Goal: Task Accomplishment & Management: Use online tool/utility

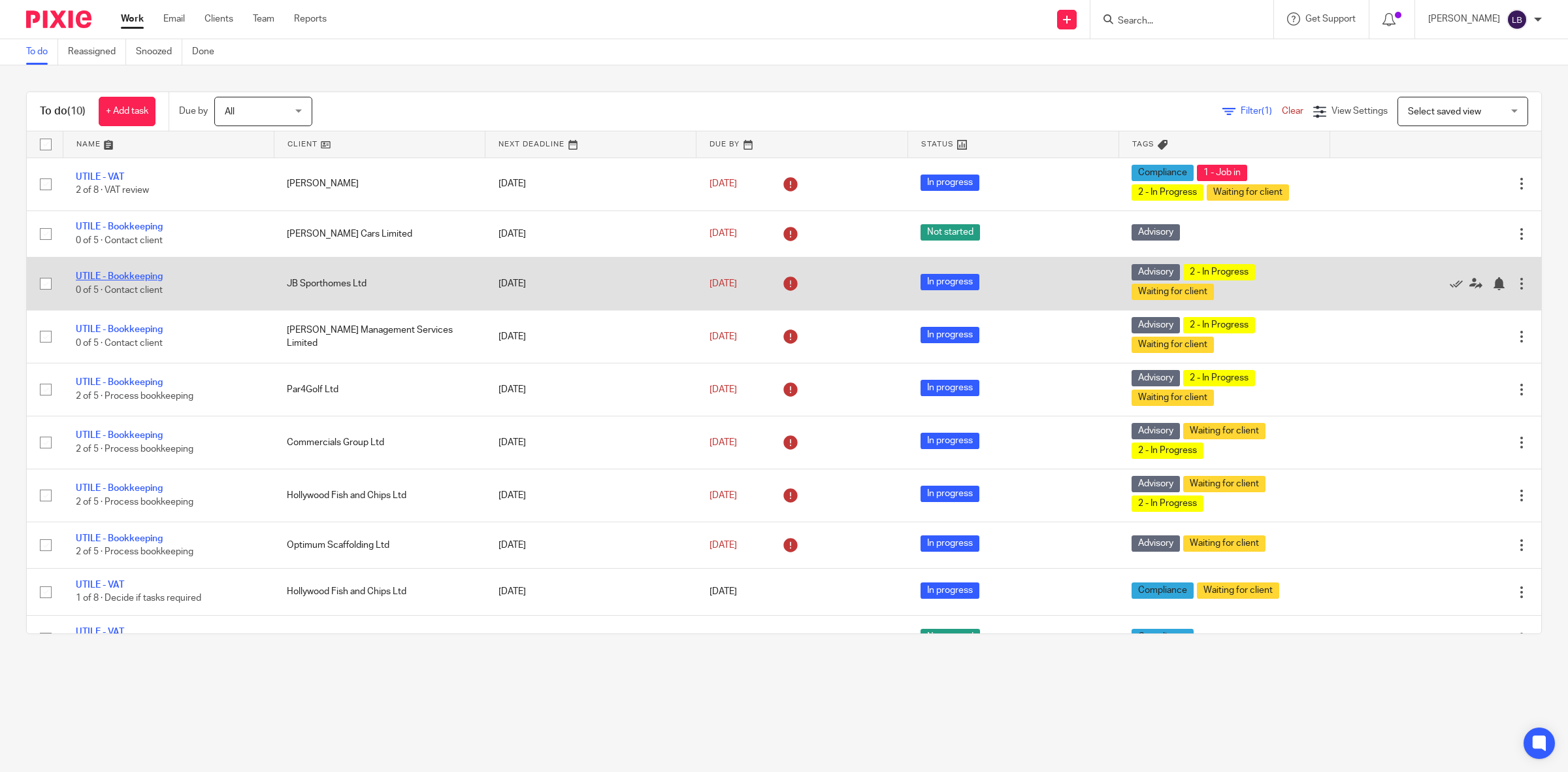
click at [153, 275] on link "UTILE - Bookkeeping" at bounding box center [119, 276] width 87 height 9
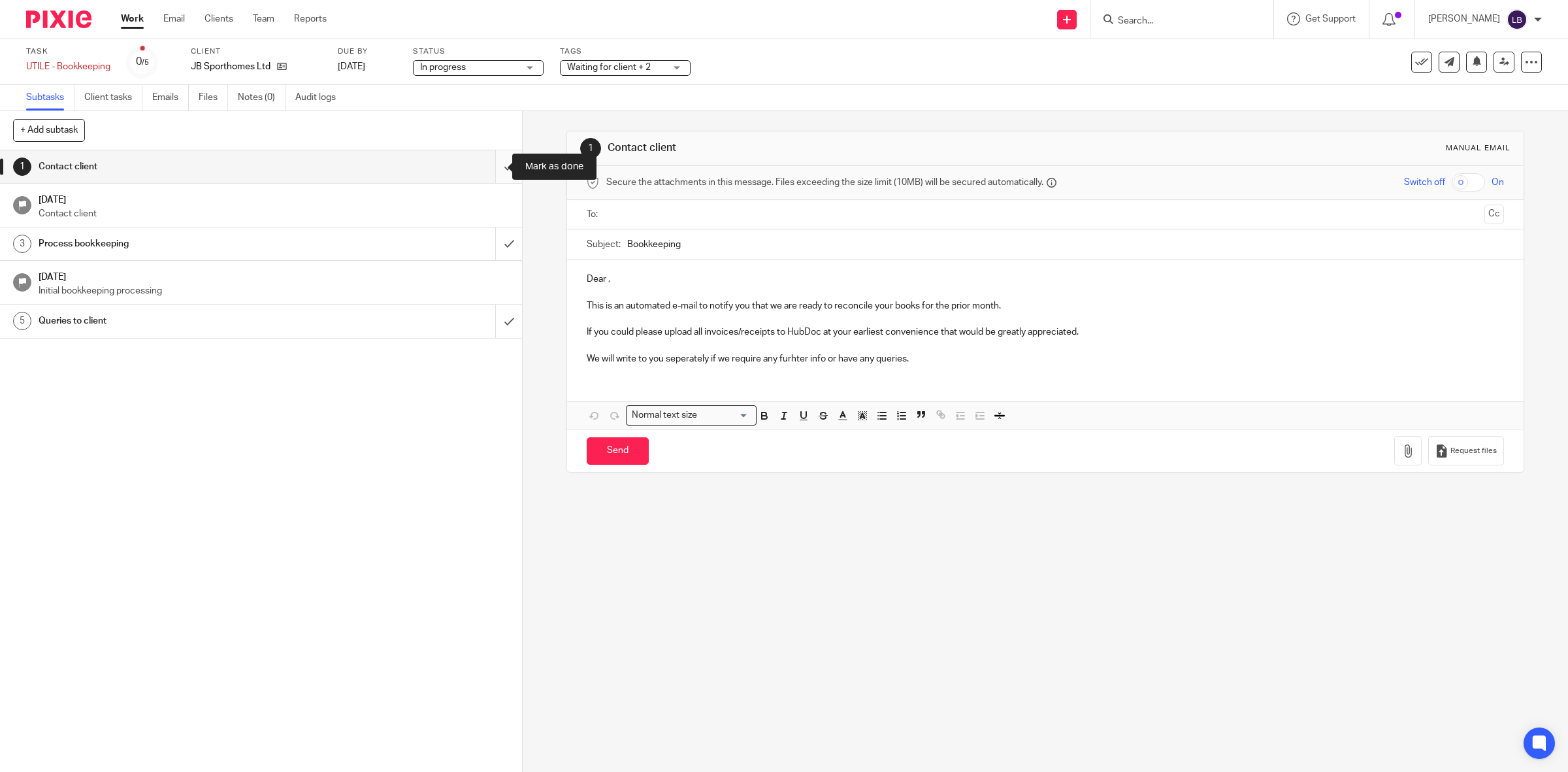
click at [491, 167] on input "submit" at bounding box center [260, 166] width 522 height 33
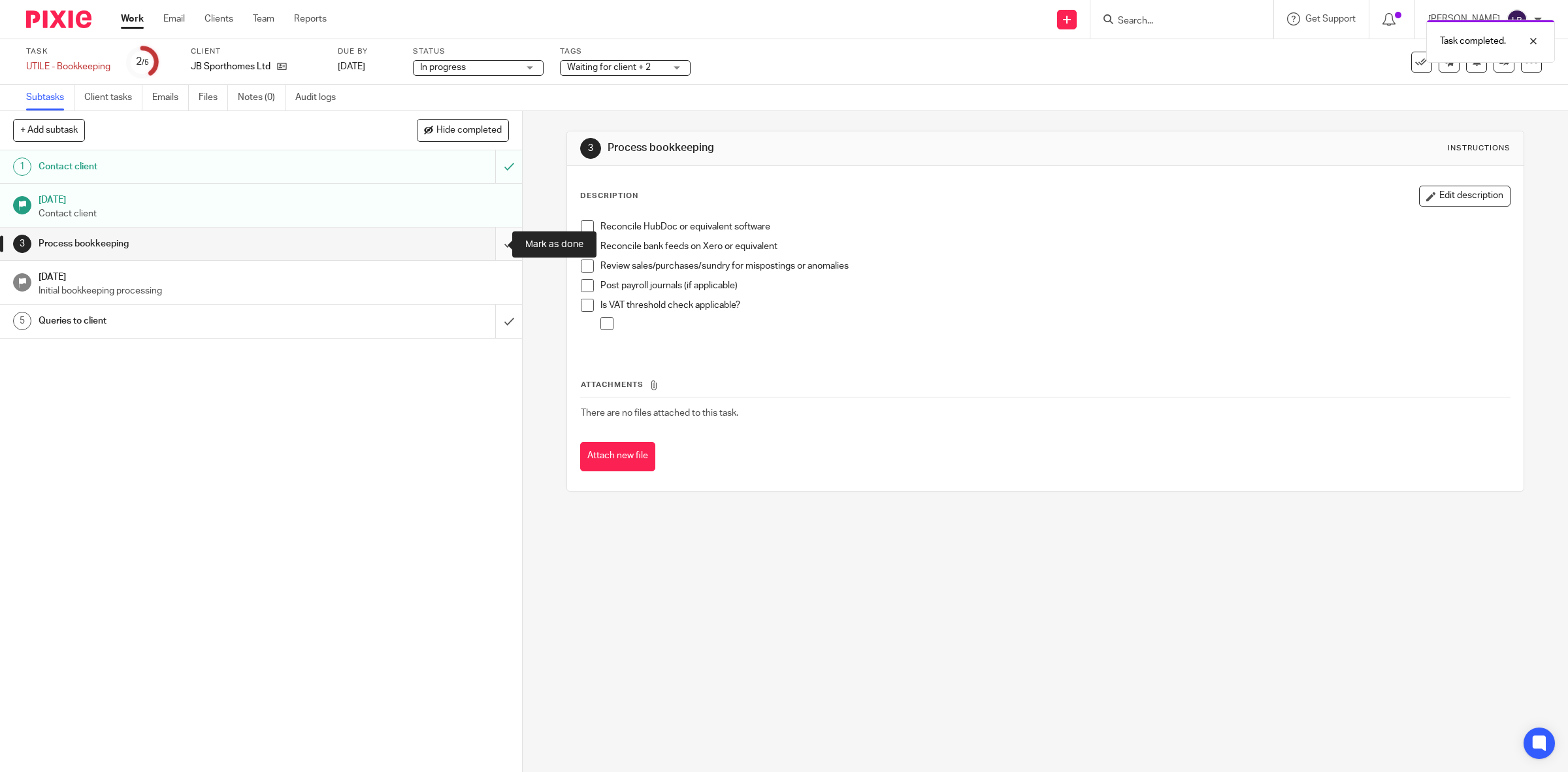
click at [492, 244] on input "submit" at bounding box center [260, 244] width 522 height 33
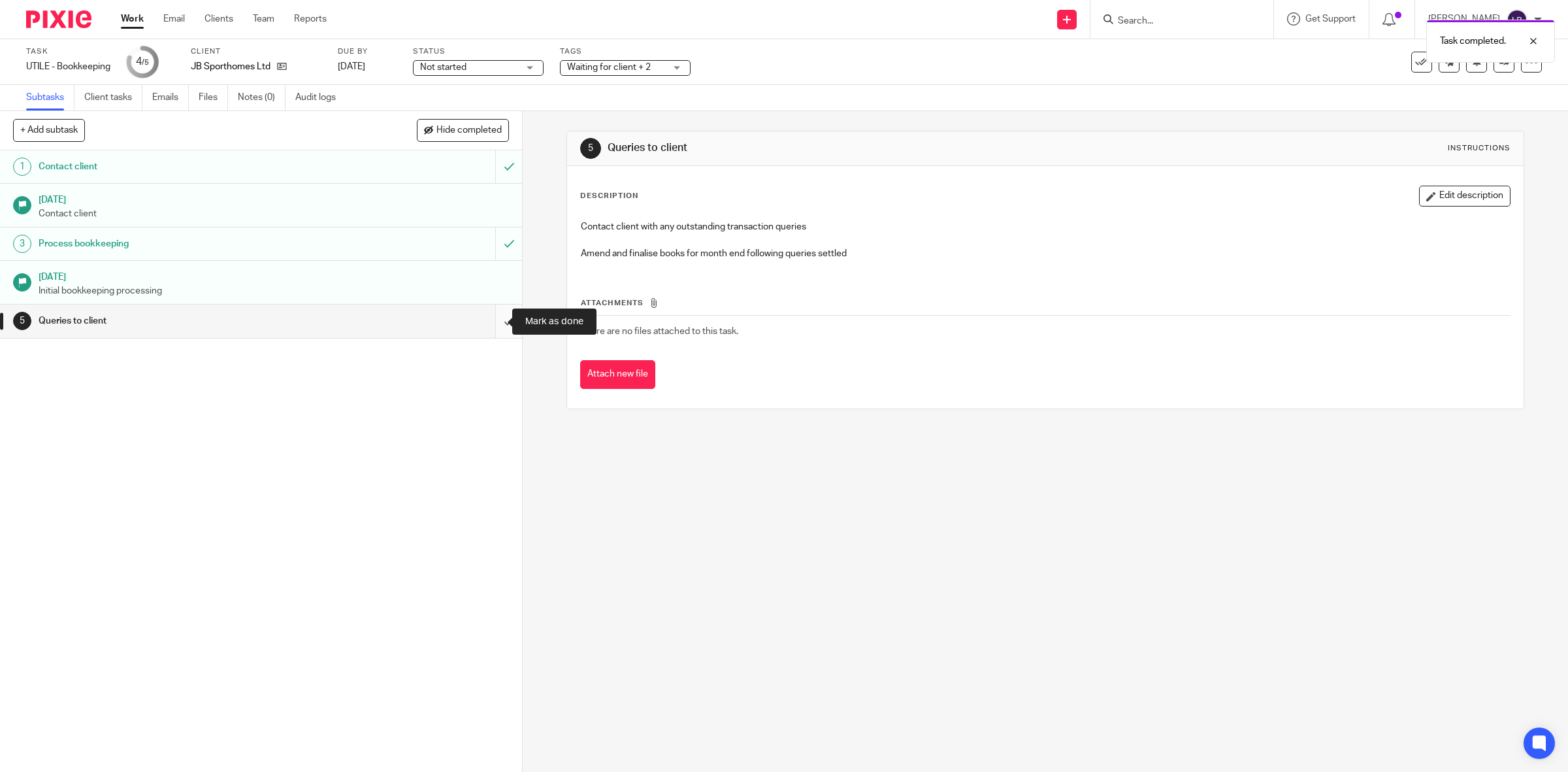
click at [491, 322] on input "submit" at bounding box center [260, 320] width 522 height 33
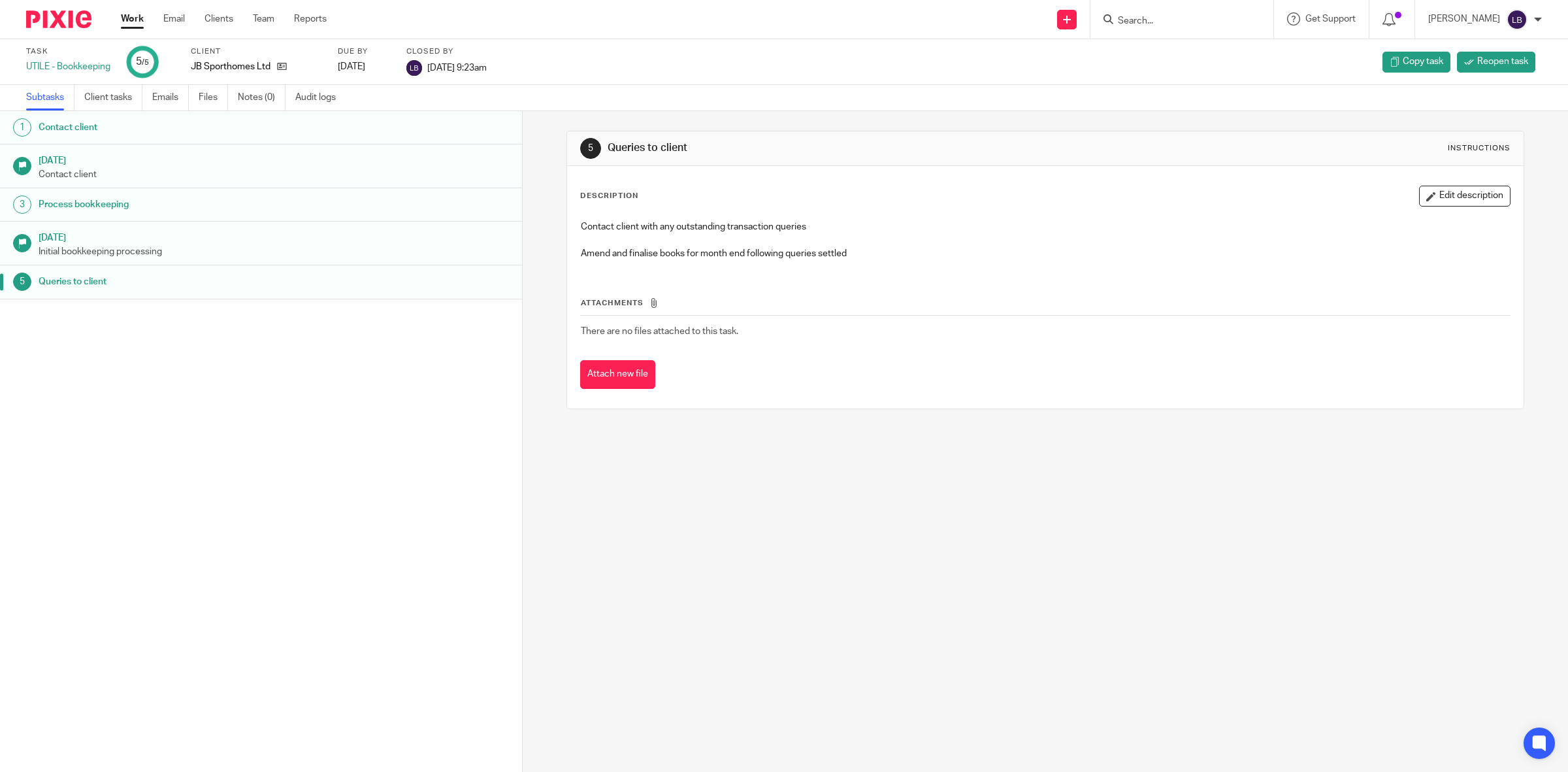
click at [131, 15] on link "Work" at bounding box center [131, 19] width 23 height 13
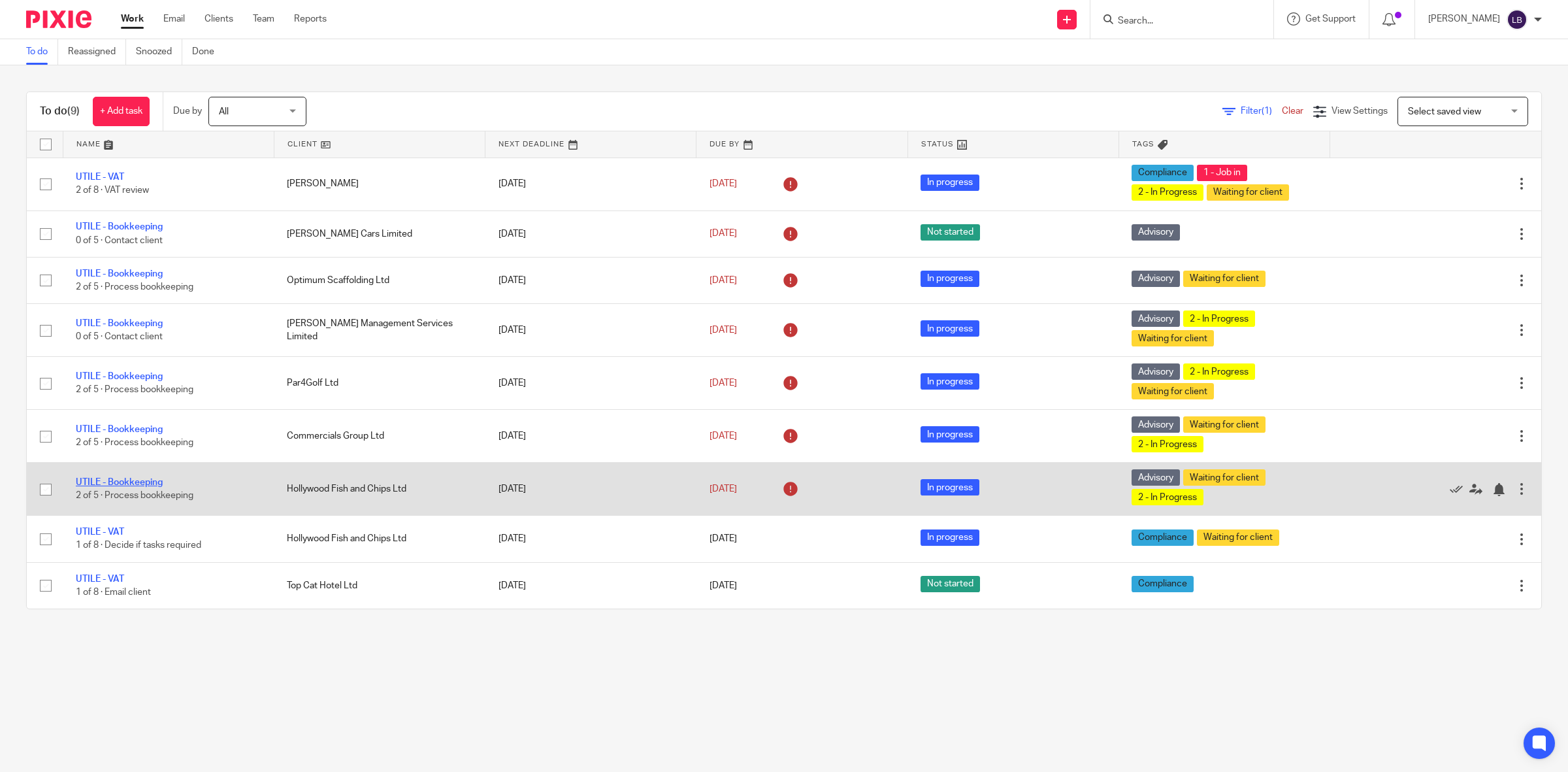
click at [138, 485] on link "UTILE - Bookkeeping" at bounding box center [119, 482] width 87 height 9
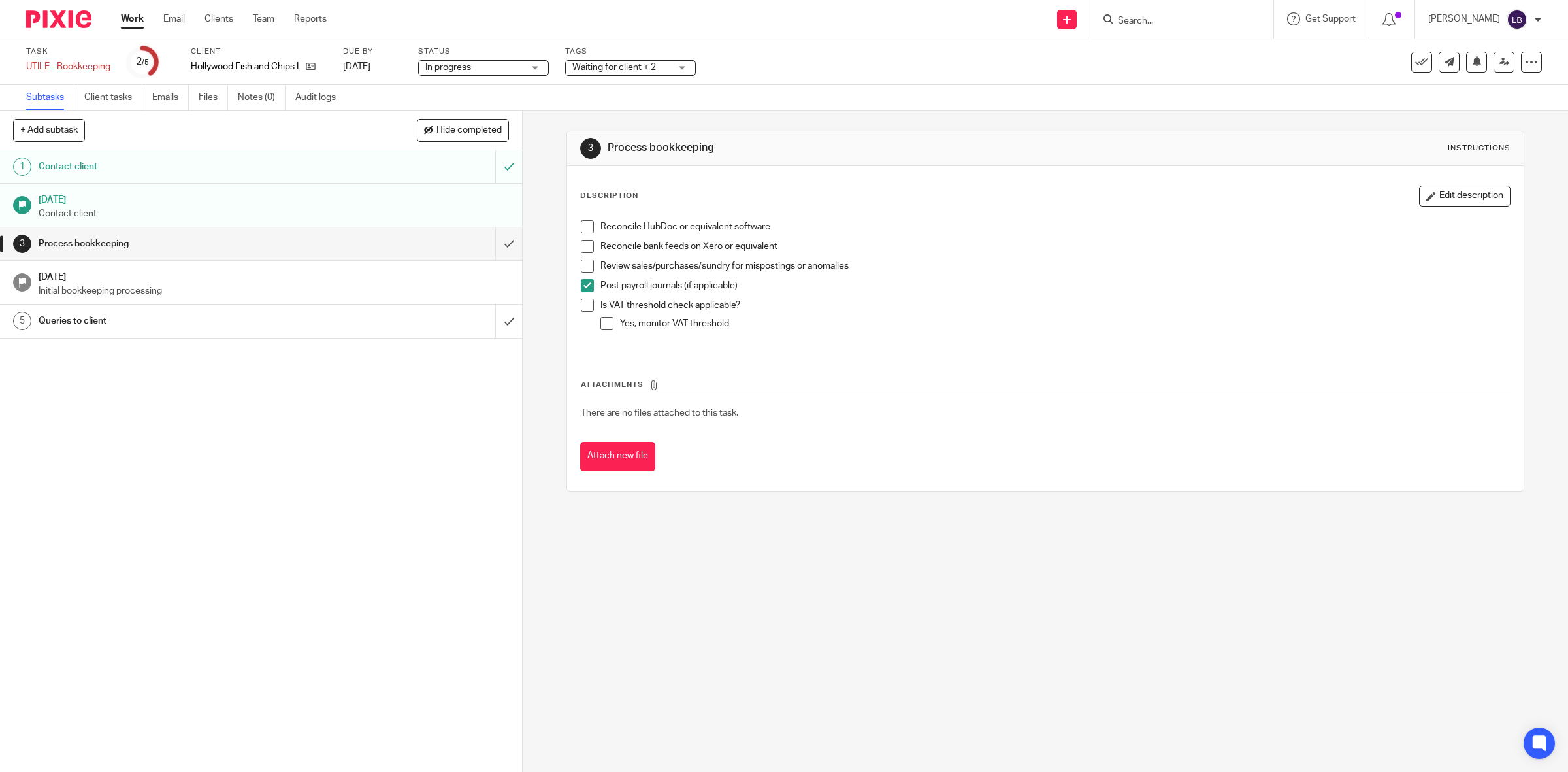
drag, startPoint x: 126, startPoint y: 18, endPoint x: 135, endPoint y: 15, distance: 9.5
click at [128, 18] on link "Work" at bounding box center [131, 19] width 23 height 13
